Goal: Transaction & Acquisition: Purchase product/service

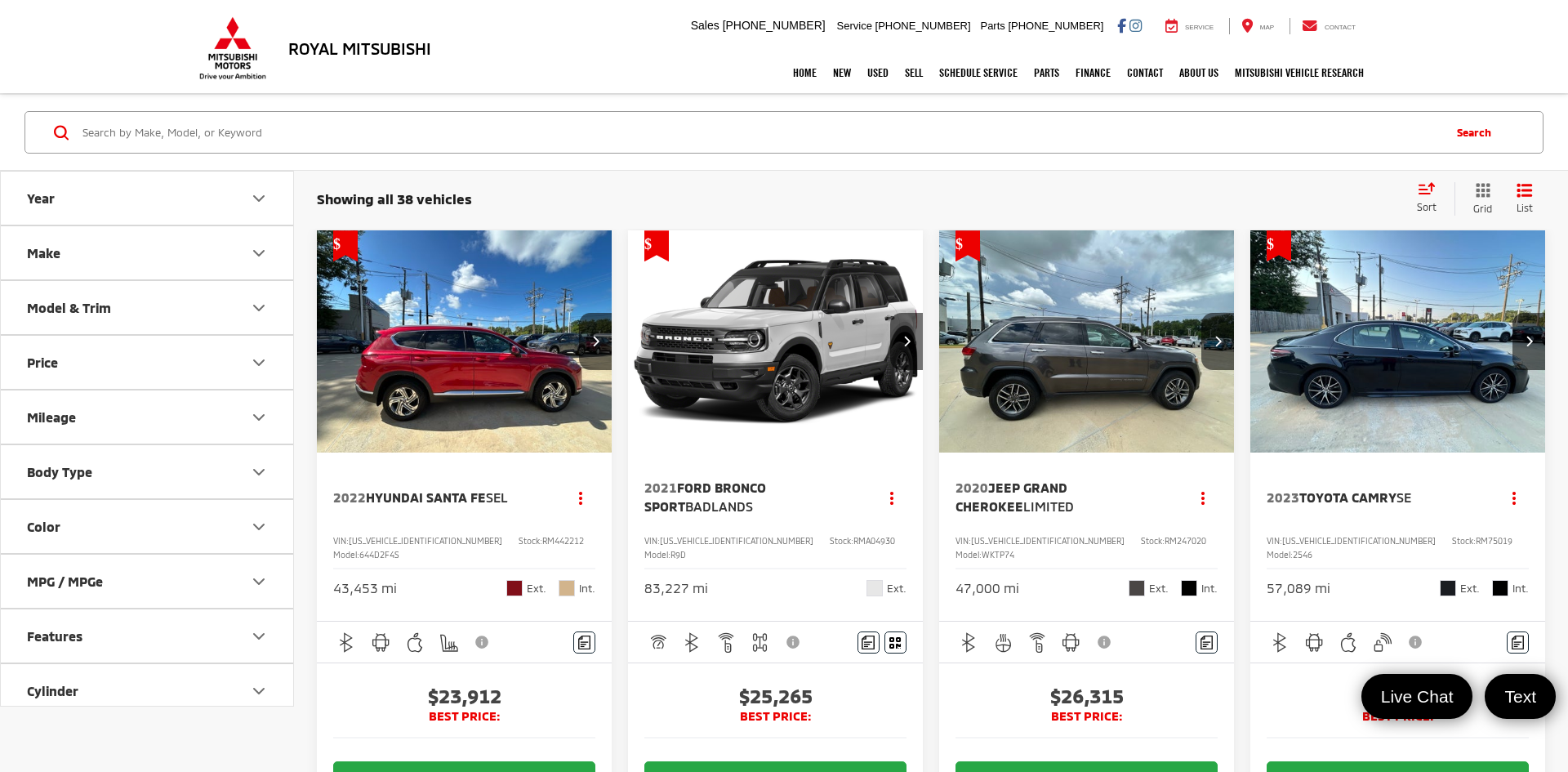
click at [228, 143] on input "Search by Make, Model, or Keyword" at bounding box center [761, 132] width 1360 height 39
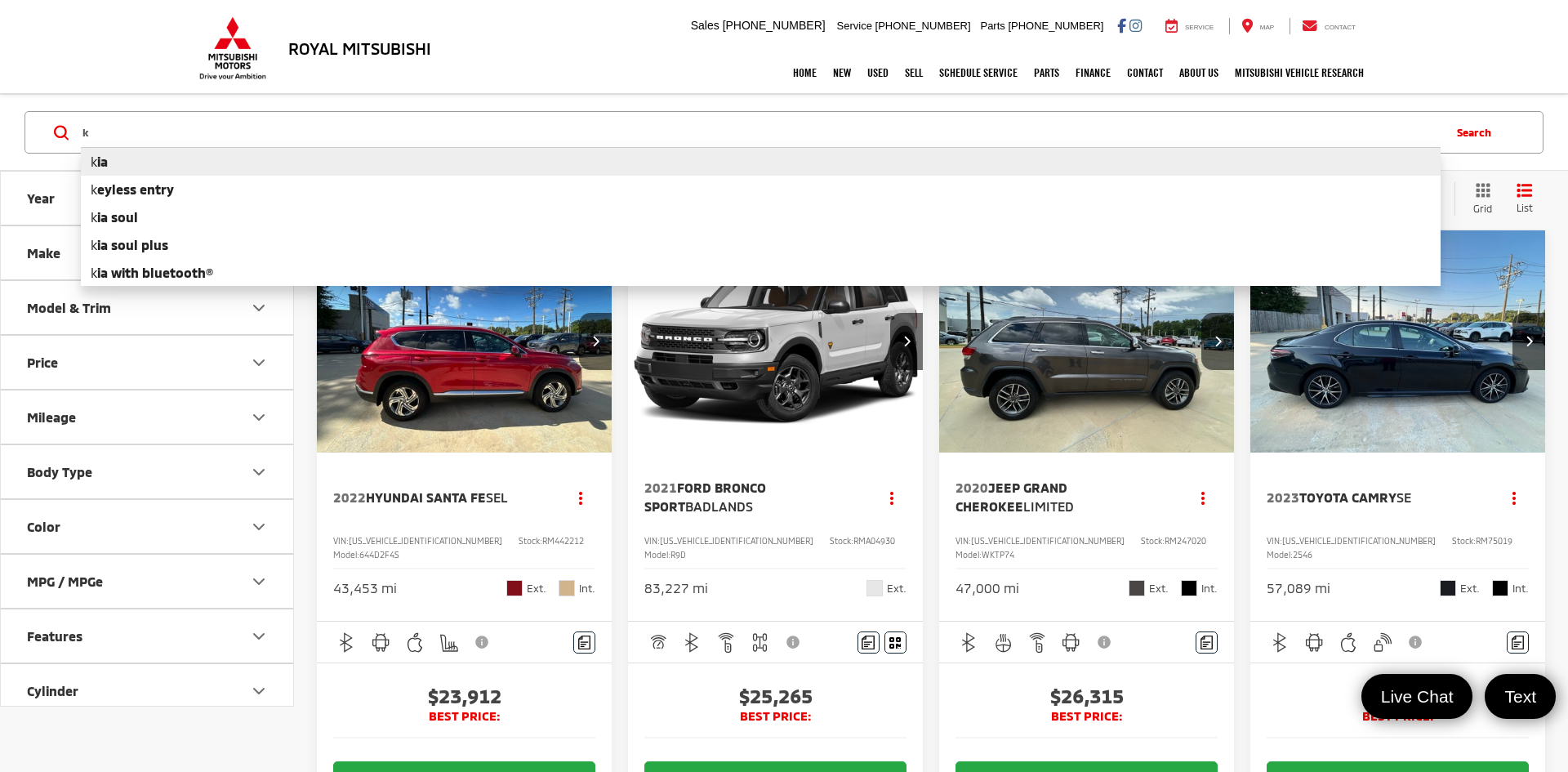
click at [129, 159] on li "k ia" at bounding box center [761, 161] width 1360 height 28
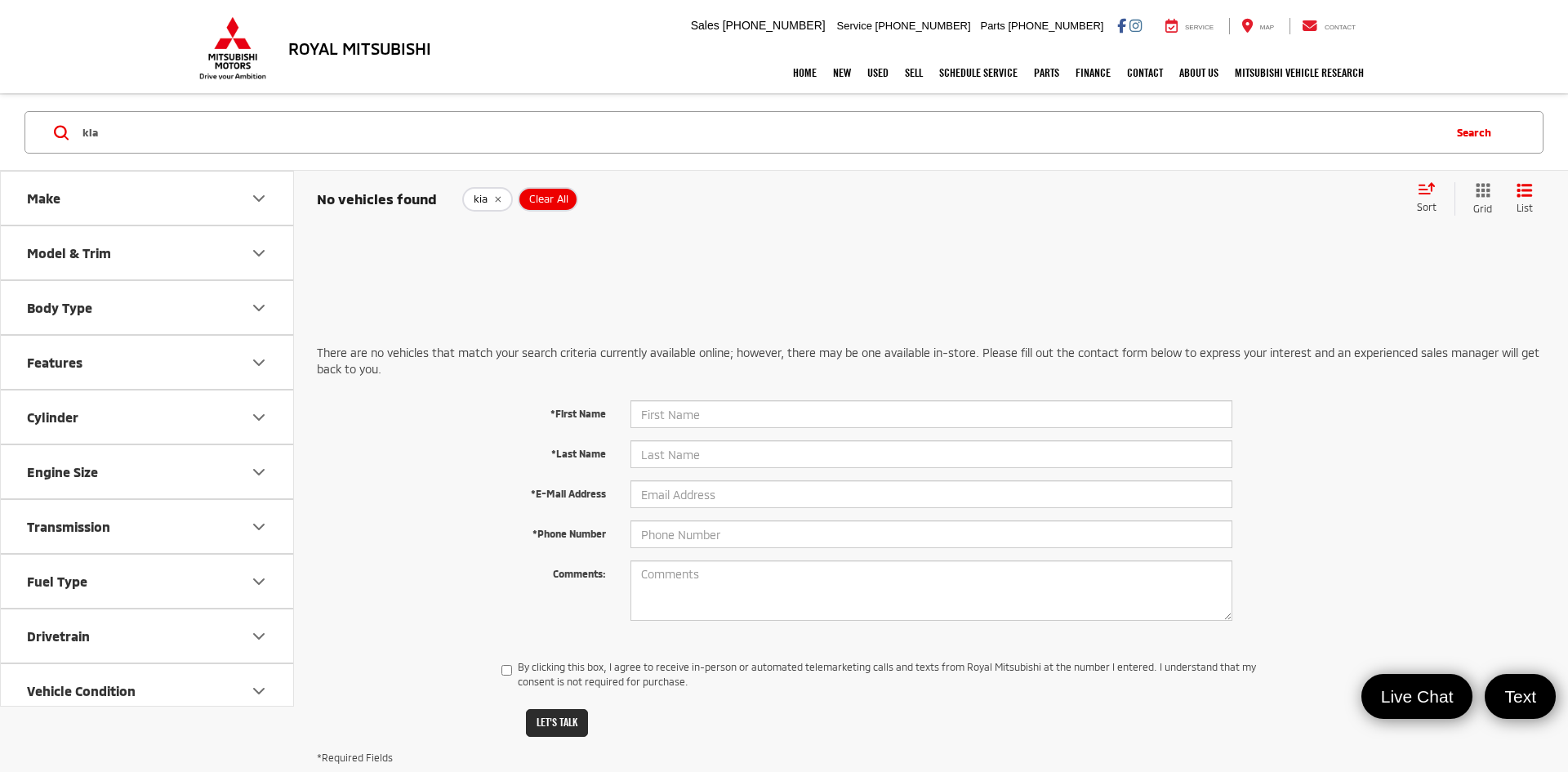
click at [195, 140] on input "kia" at bounding box center [761, 132] width 1360 height 39
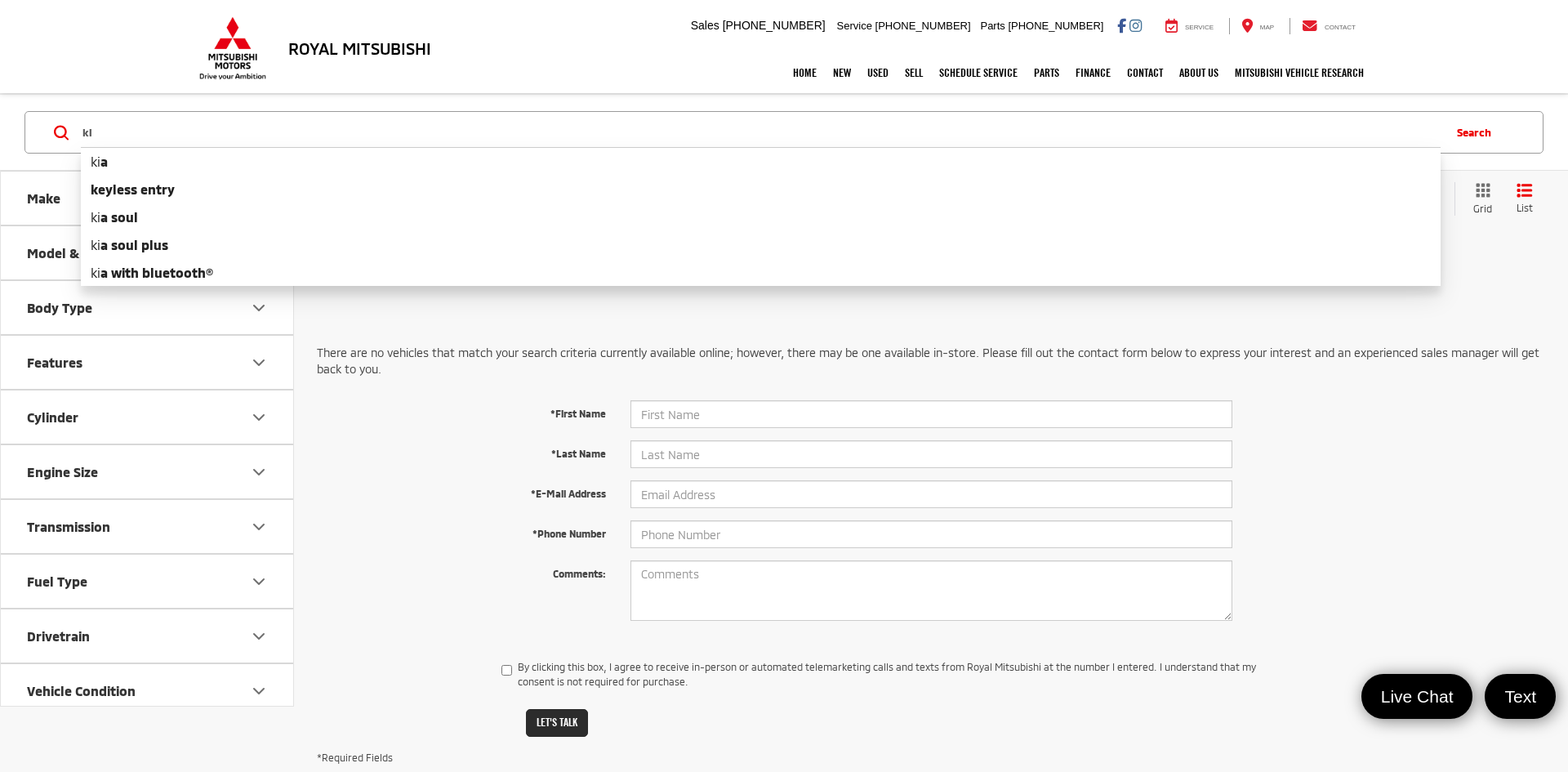
type input "k"
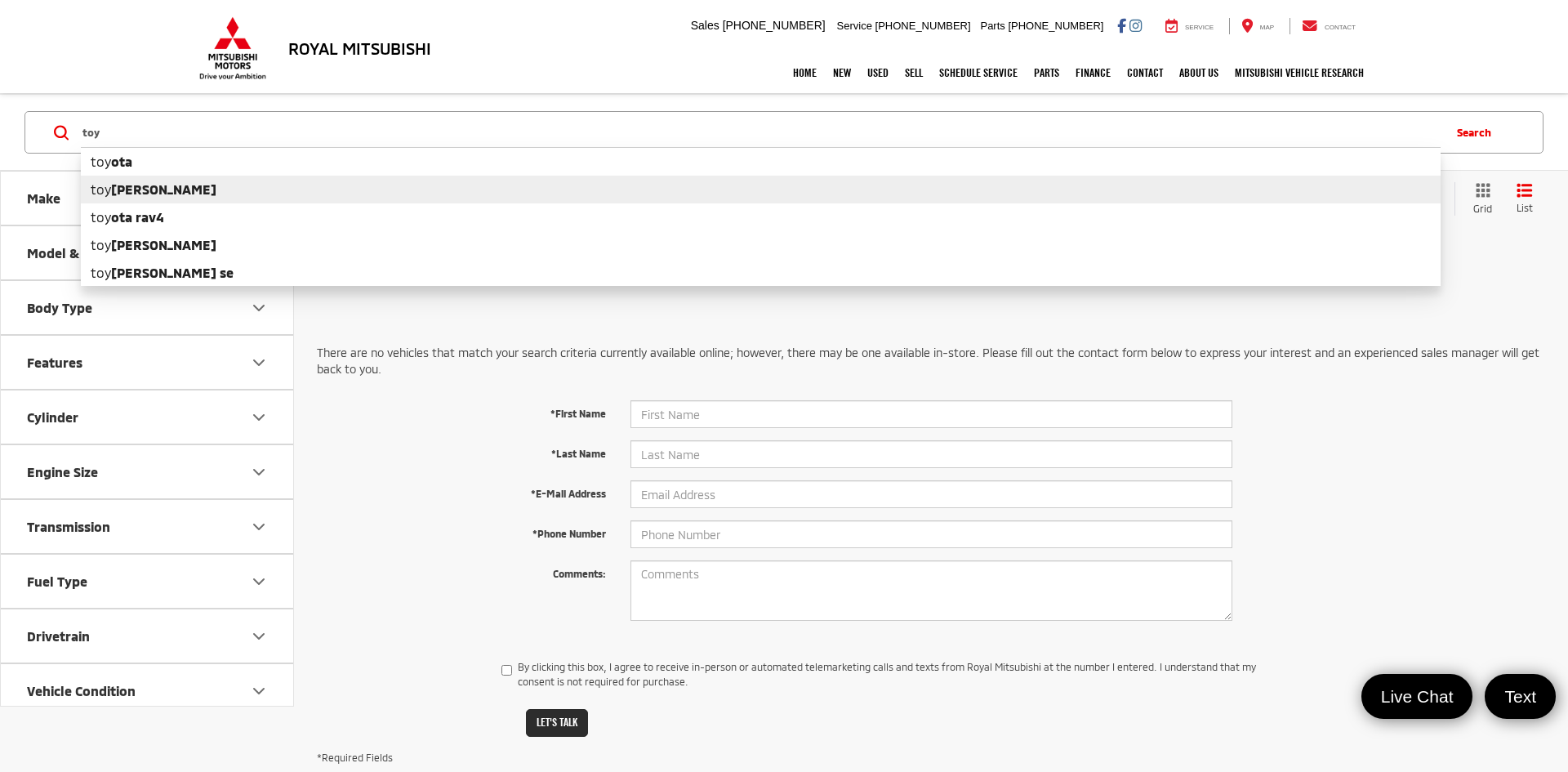
click at [167, 179] on li "toy ota camry" at bounding box center [761, 189] width 1360 height 28
type input "toyota camry"
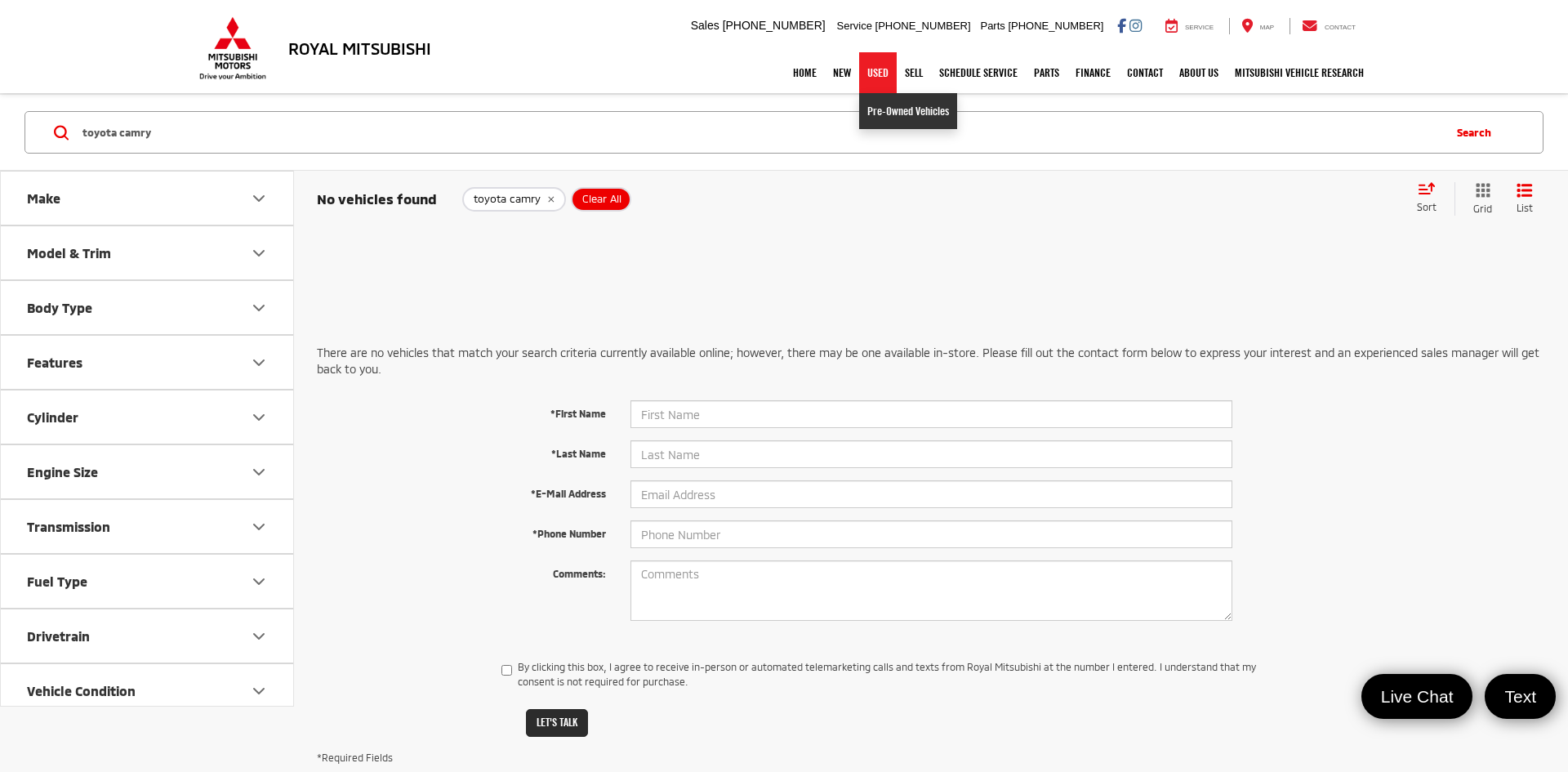
click at [878, 112] on link "Pre-Owned Vehicles" at bounding box center [908, 110] width 98 height 36
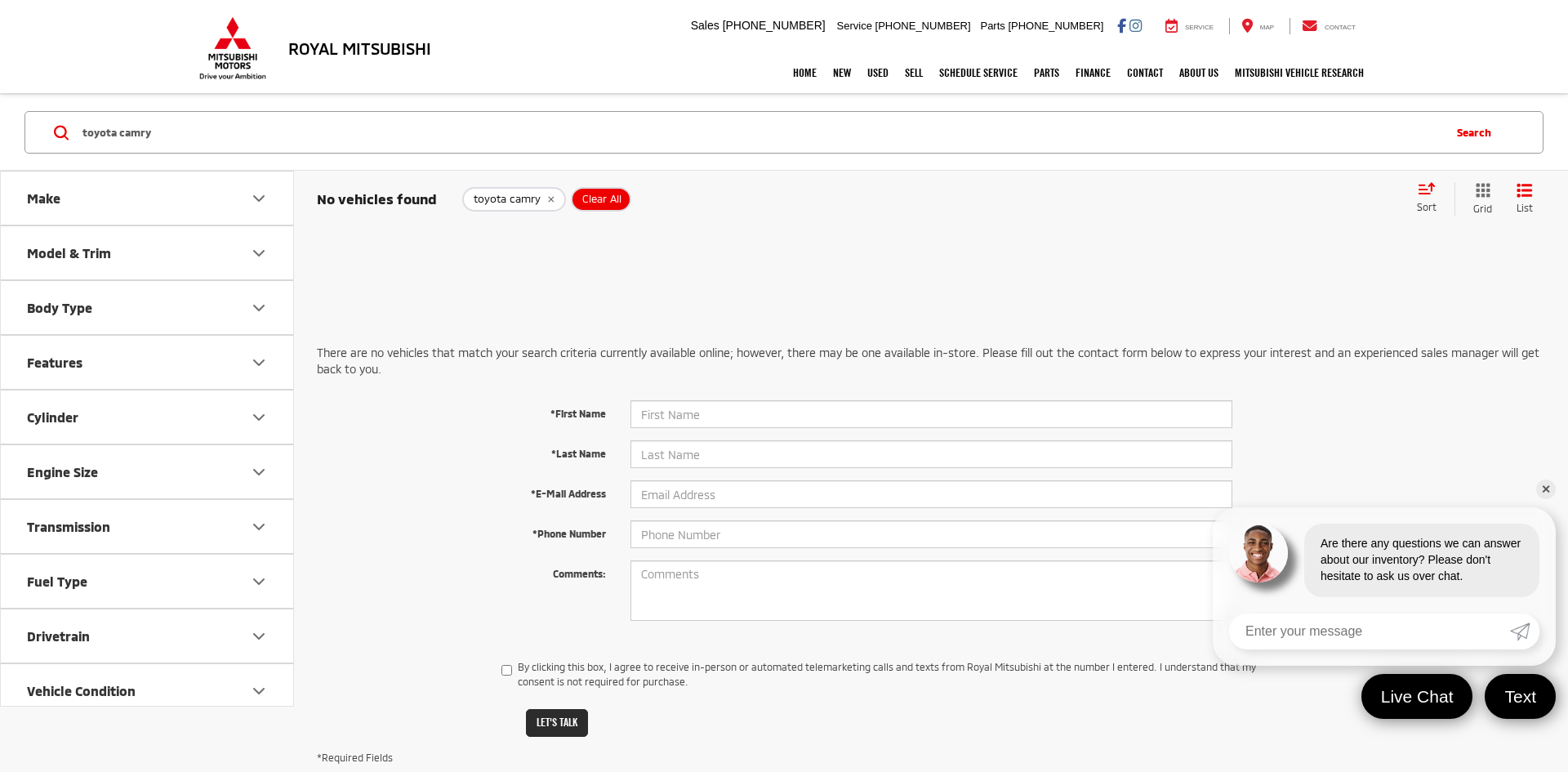
click at [501, 139] on input "toyota camry" at bounding box center [761, 132] width 1360 height 39
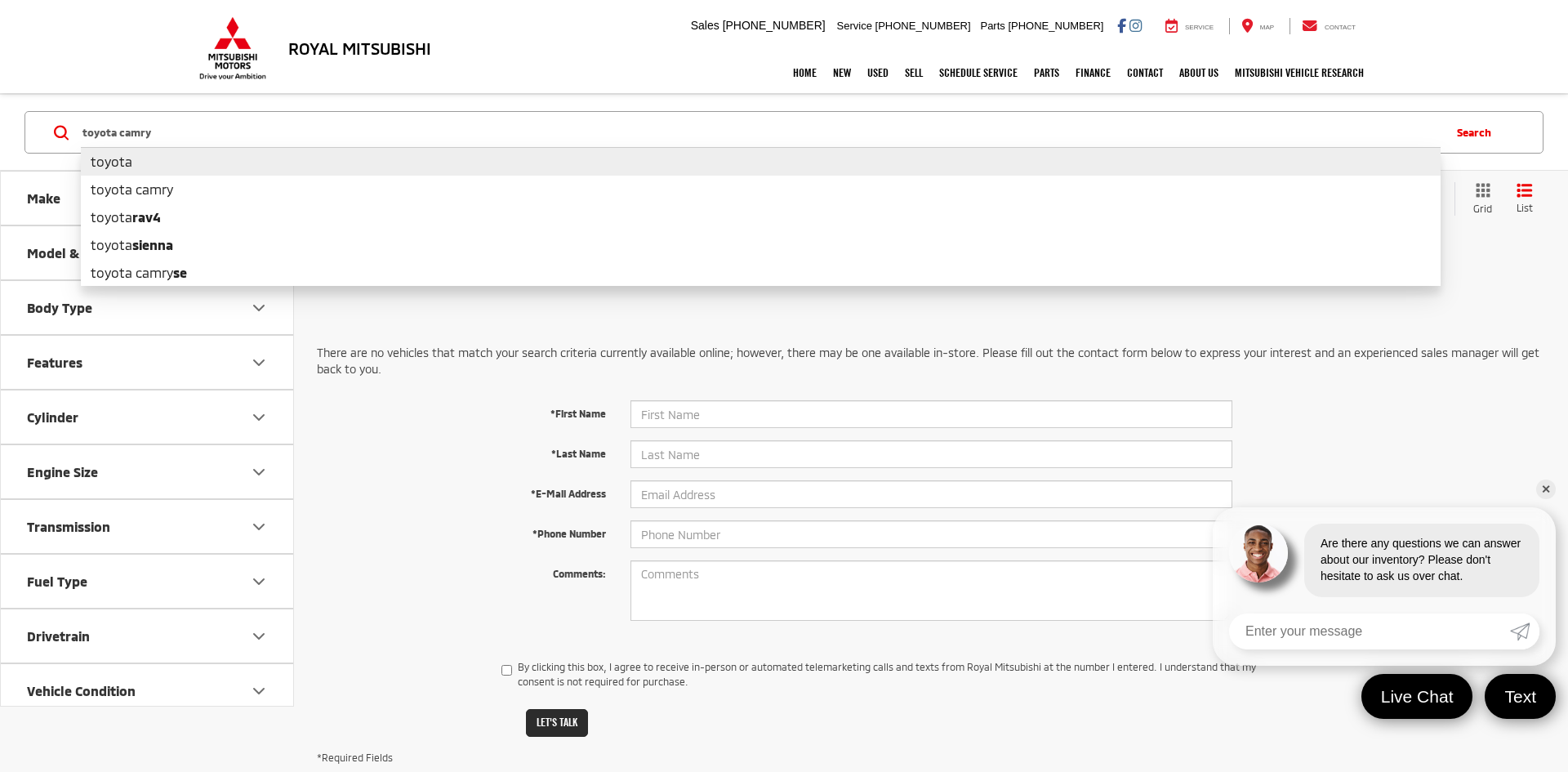
click at [424, 169] on li "toyota" at bounding box center [761, 161] width 1360 height 28
type input "toyota"
